Goal: Navigation & Orientation: Find specific page/section

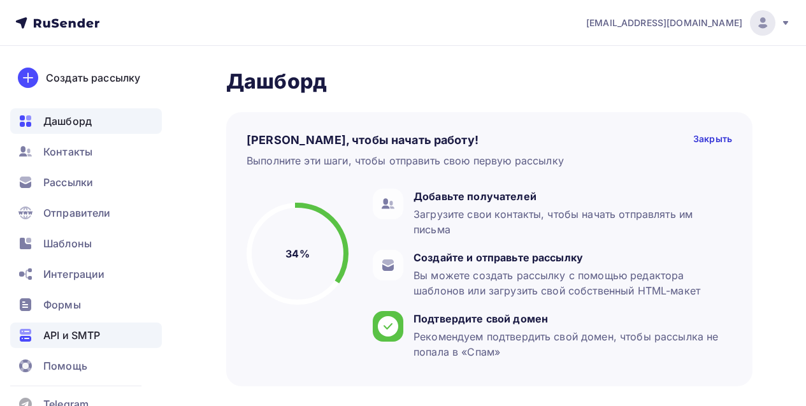
click at [91, 333] on span "API и SMTP" at bounding box center [71, 335] width 57 height 15
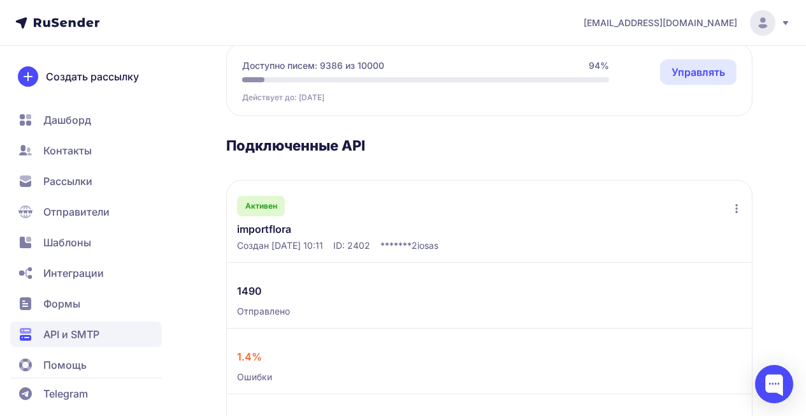
scroll to position [203, 0]
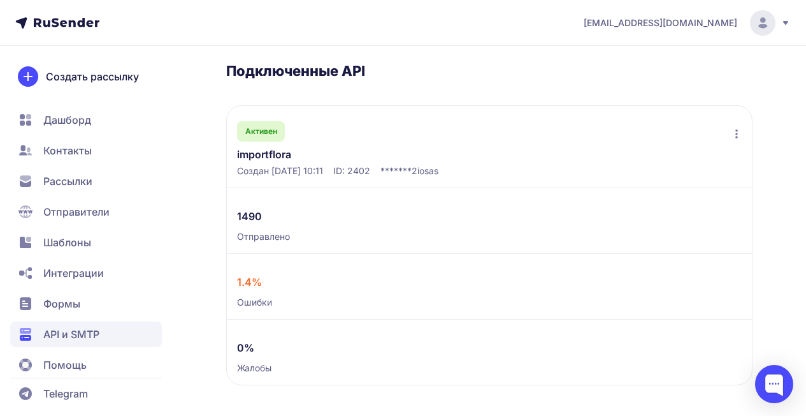
click at [263, 152] on link "importflora" at bounding box center [336, 154] width 198 height 15
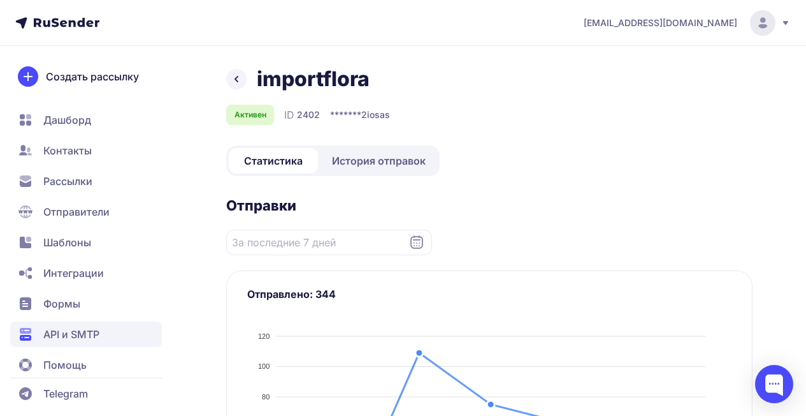
click at [371, 161] on span "История отправок" at bounding box center [379, 160] width 94 height 15
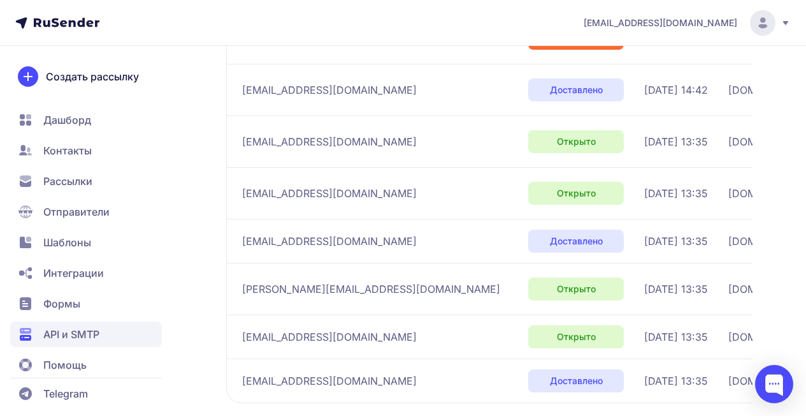
scroll to position [463, 0]
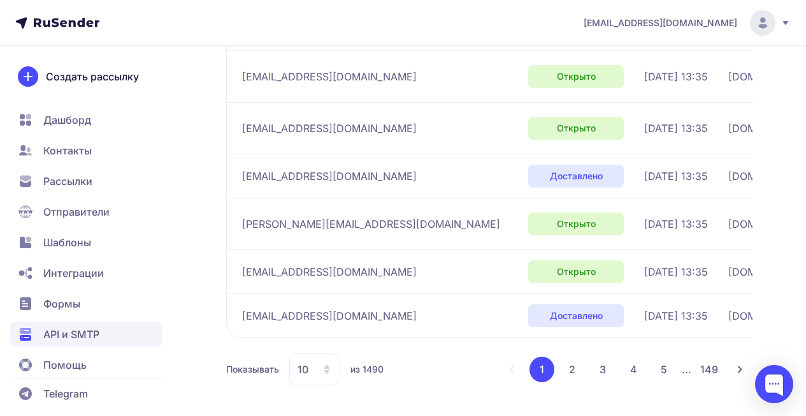
click at [582, 367] on button "2" at bounding box center [573, 369] width 26 height 26
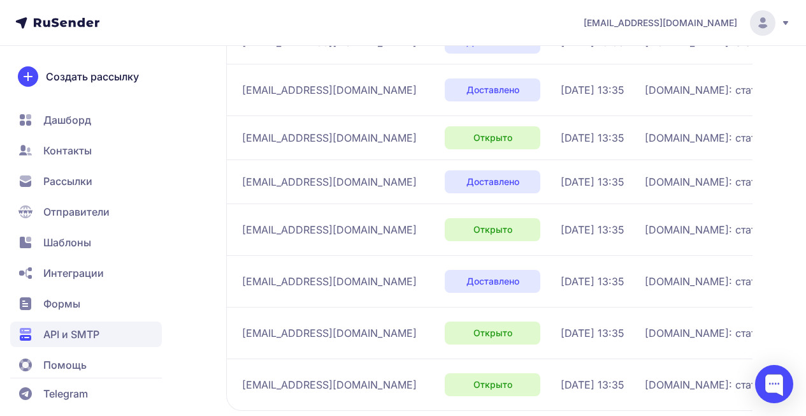
scroll to position [479, 0]
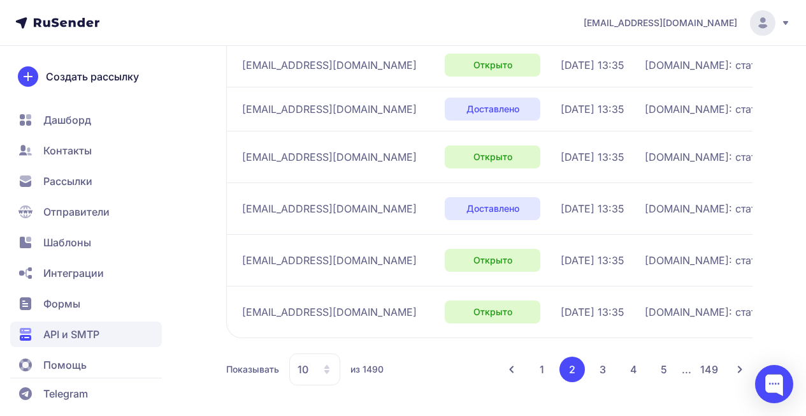
click at [68, 118] on span "Дашборд" at bounding box center [67, 119] width 48 height 15
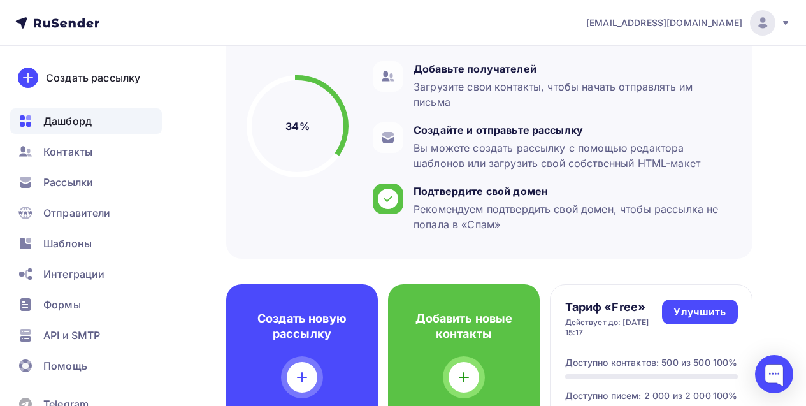
scroll to position [255, 0]
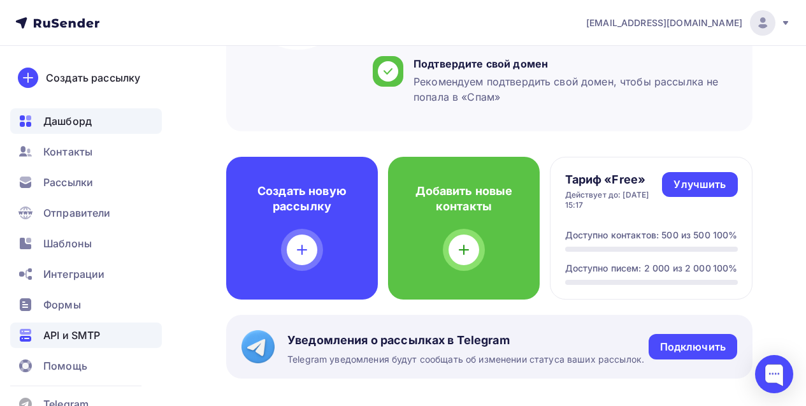
click at [95, 330] on span "API и SMTP" at bounding box center [71, 335] width 57 height 15
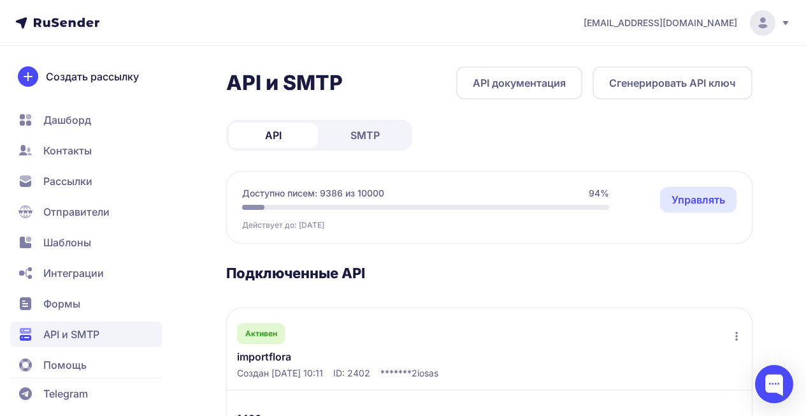
click at [685, 198] on link "Управлять" at bounding box center [698, 200] width 77 height 26
